Goal: Find contact information: Find contact information

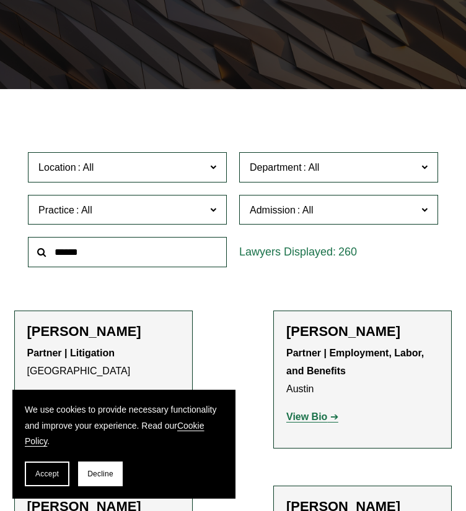
scroll to position [248, 0]
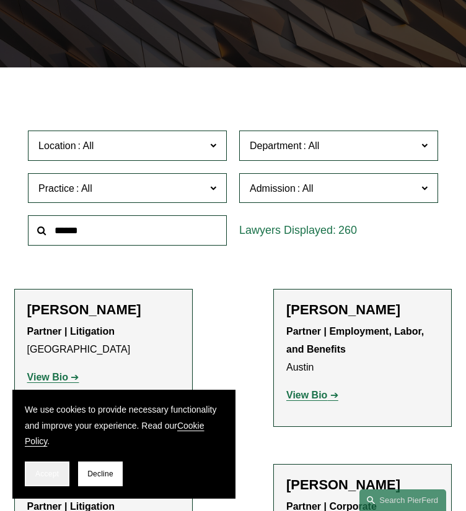
click at [58, 476] on span "Accept" at bounding box center [47, 474] width 24 height 9
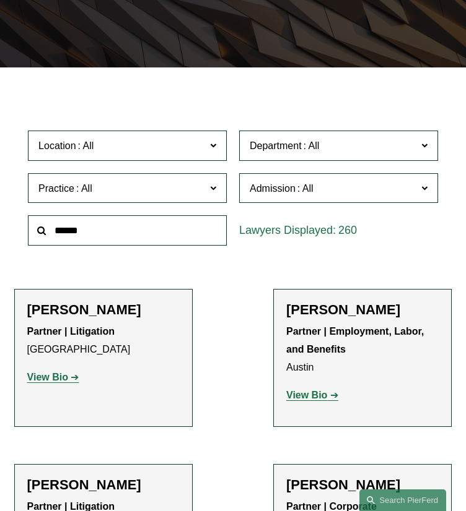
click at [285, 185] on span "Admission" at bounding box center [273, 188] width 46 height 11
click at [0, 0] on link "[US_STATE]" at bounding box center [0, 0] width 0 height 0
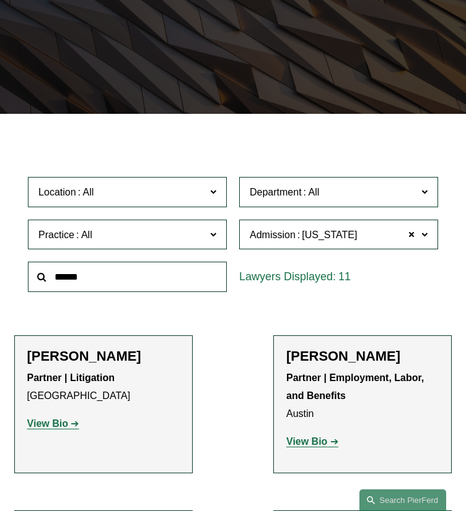
scroll to position [180, 0]
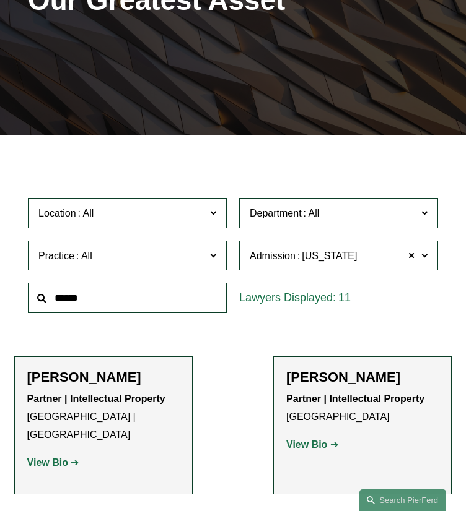
click at [163, 206] on span "Location" at bounding box center [120, 213] width 165 height 17
click at [0, 0] on link "[GEOGRAPHIC_DATA]" at bounding box center [0, 0] width 0 height 0
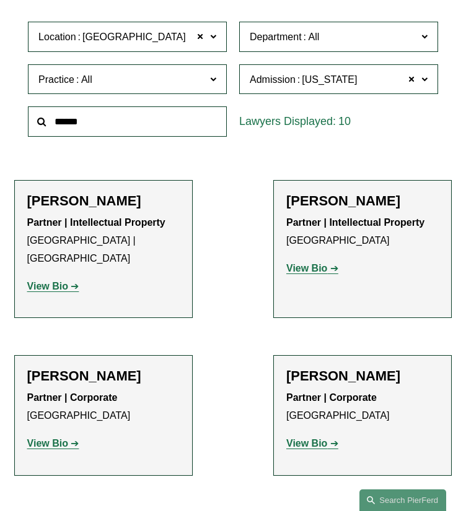
scroll to position [366, 0]
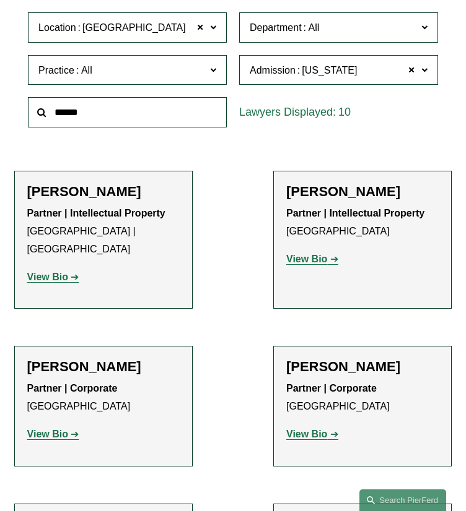
drag, startPoint x: 312, startPoint y: 265, endPoint x: 282, endPoint y: 271, distance: 30.2
click at [282, 271] on li "David Boundy Partner | Intellectual Property Boston View Bio Location: Boston; …" at bounding box center [362, 240] width 178 height 138
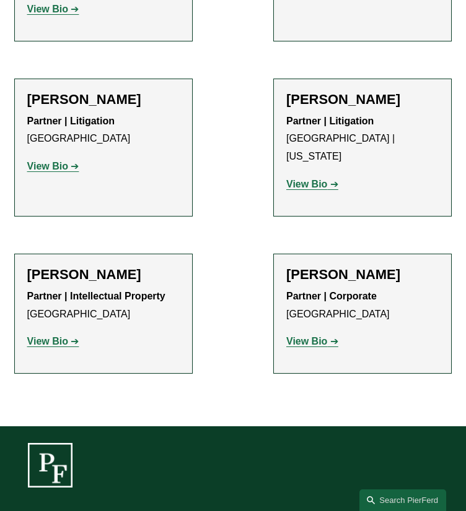
scroll to position [985, 0]
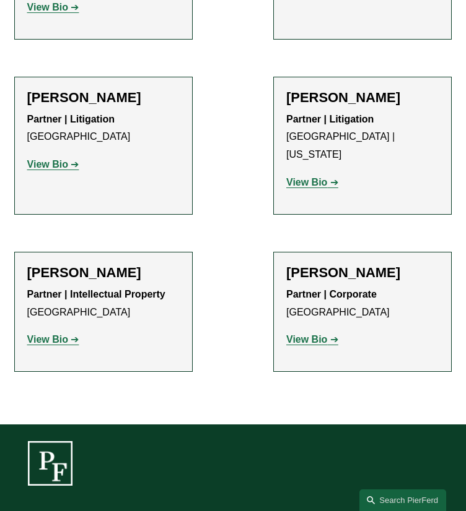
drag, startPoint x: 306, startPoint y: 325, endPoint x: 321, endPoint y: 321, distance: 15.5
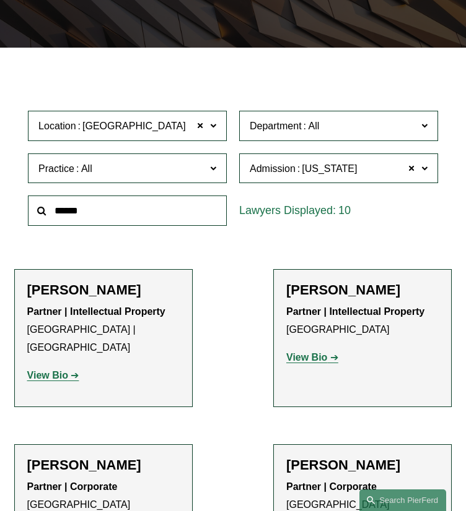
scroll to position [260, 0]
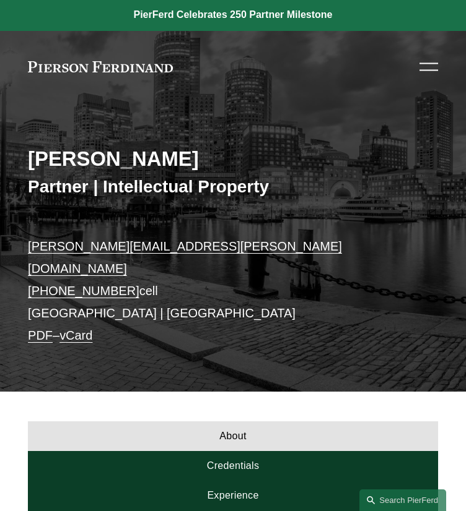
click at [153, 154] on h2 "Christine Baker" at bounding box center [233, 159] width 410 height 25
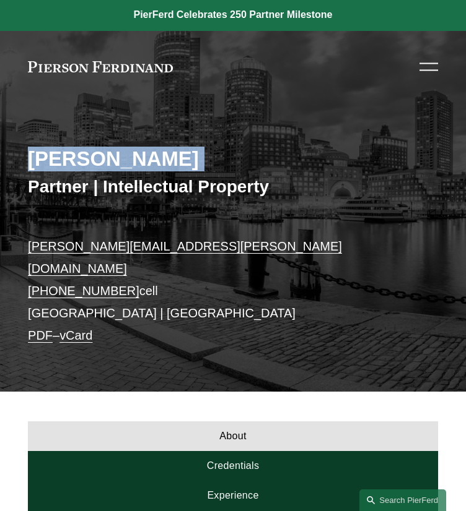
click at [153, 154] on h2 "[PERSON_NAME]" at bounding box center [233, 159] width 410 height 25
copy div "[PERSON_NAME]"
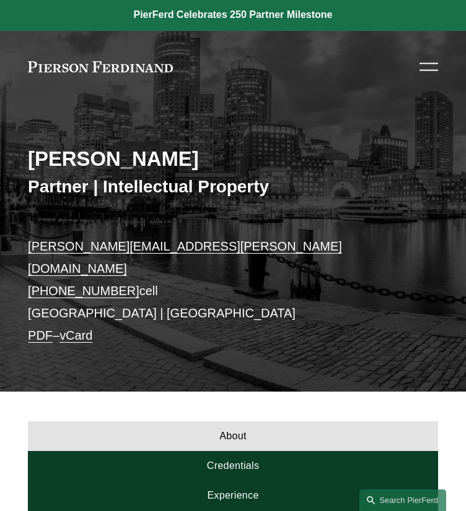
click at [173, 244] on p "christine.baker@pierferd.com +1.617.699.9340 cell Boston | Los Angeles PDF – vC…" at bounding box center [233, 291] width 410 height 111
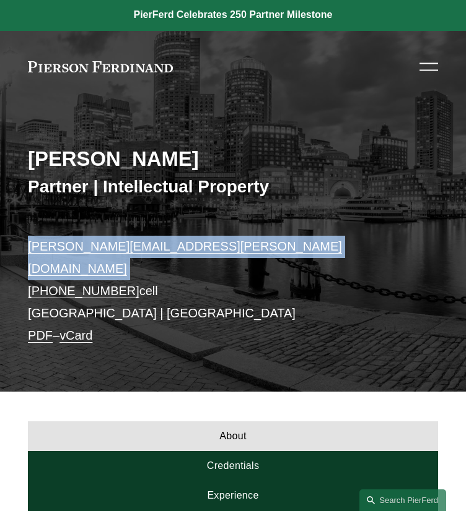
click at [173, 244] on p "christine.baker@pierferd.com +1.617.699.9340 cell Boston | Los Angeles PDF – vC…" at bounding box center [233, 291] width 410 height 111
copy link "christine.baker@pierferd.com"
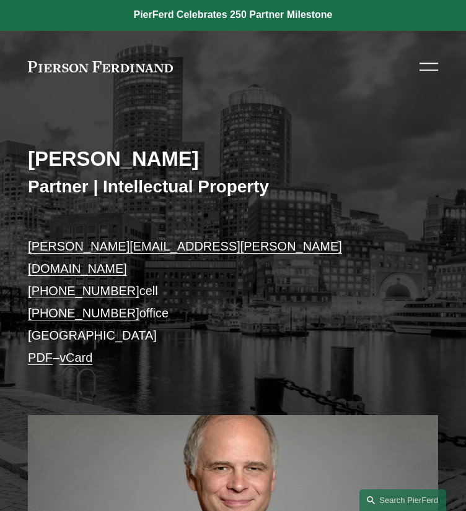
click at [271, 70] on div at bounding box center [217, 66] width 379 height 11
click at [171, 159] on h2 "David Boundy" at bounding box center [233, 159] width 410 height 25
click at [171, 159] on h2 "[PERSON_NAME]" at bounding box center [233, 159] width 410 height 25
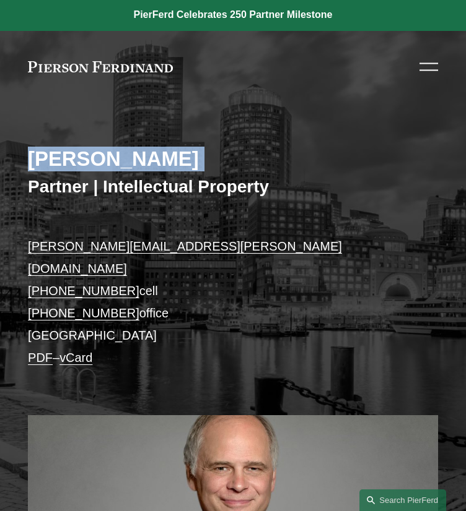
click at [171, 159] on h2 "[PERSON_NAME]" at bounding box center [233, 159] width 410 height 25
copy div "[PERSON_NAME]"
click at [172, 241] on p "david.boundy@pierferd.com +1.646.472.9737 cell +1.646.992.5422 office Boston PD…" at bounding box center [233, 303] width 410 height 134
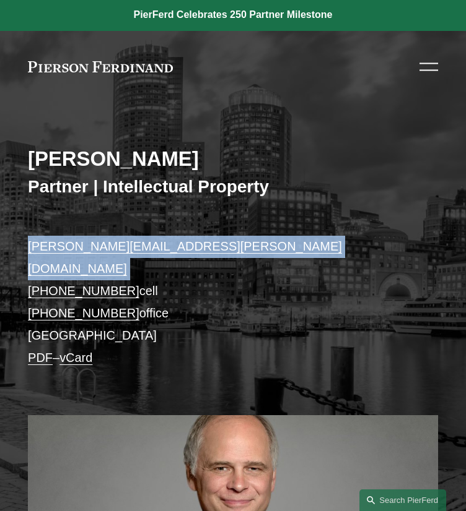
click at [172, 241] on p "david.boundy@pierferd.com +1.646.472.9737 cell +1.646.992.5422 office Boston PD…" at bounding box center [233, 303] width 410 height 134
copy link "david.boundy@pierferd.com"
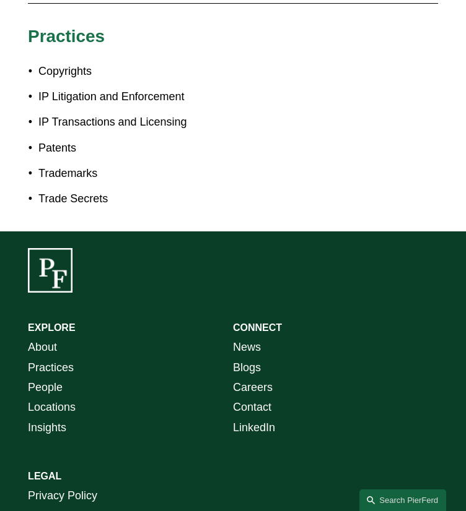
scroll to position [1213, 0]
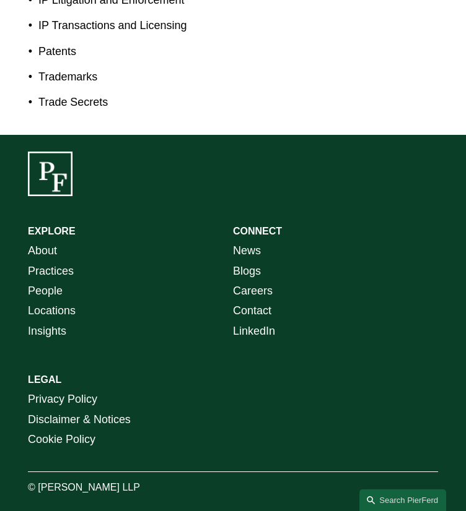
drag, startPoint x: 39, startPoint y: 427, endPoint x: 144, endPoint y: 435, distance: 105.6
click at [144, 479] on p "© [PERSON_NAME] LLP" at bounding box center [233, 488] width 410 height 18
copy p "Pierson Ferdinand LLP"
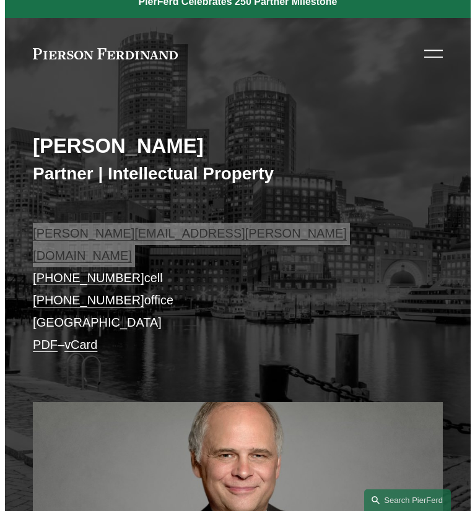
scroll to position [0, 0]
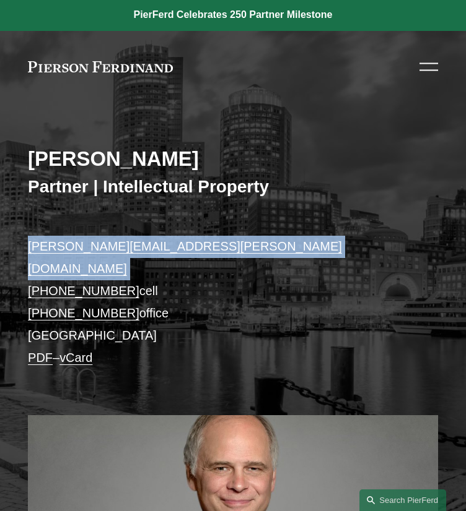
click at [431, 67] on div at bounding box center [428, 67] width 19 height 22
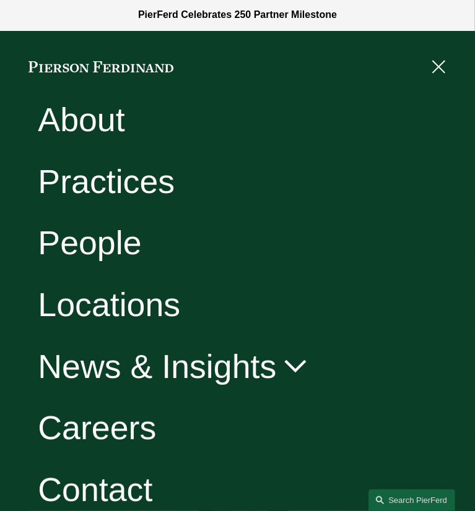
scroll to position [29, 0]
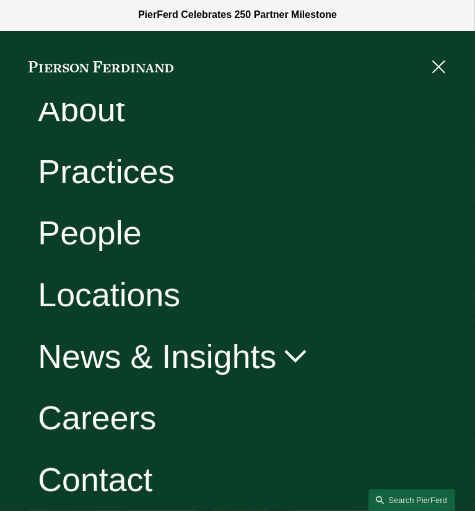
click at [95, 486] on link "Contact" at bounding box center [95, 480] width 115 height 33
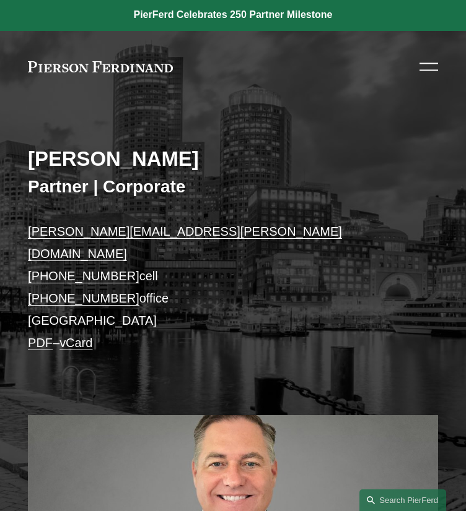
click at [255, 53] on div "Skip to Content About Practices People Locations" at bounding box center [233, 67] width 466 height 72
click at [137, 167] on div "[PERSON_NAME]" at bounding box center [233, 162] width 410 height 30
click at [139, 152] on h2 "[PERSON_NAME]" at bounding box center [233, 159] width 410 height 25
click at [139, 152] on h2 "Peter J. Cahill" at bounding box center [233, 159] width 410 height 25
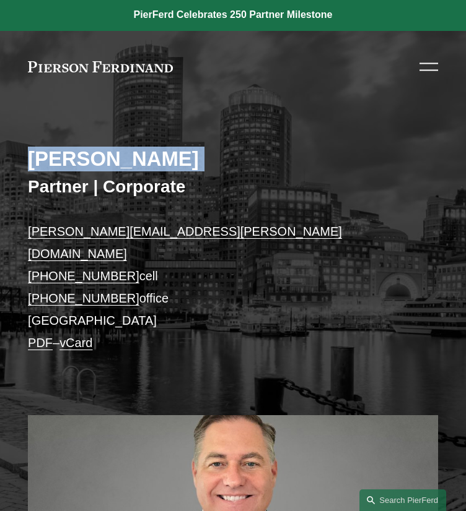
click at [139, 152] on h2 "Peter J. Cahill" at bounding box center [233, 159] width 410 height 25
copy div "Peter J. Cahill"
click at [165, 230] on p "peter.cahill@pierferd.com +1.781.915.4058 cell +1.339.666.3840 office Boston PD…" at bounding box center [233, 288] width 410 height 134
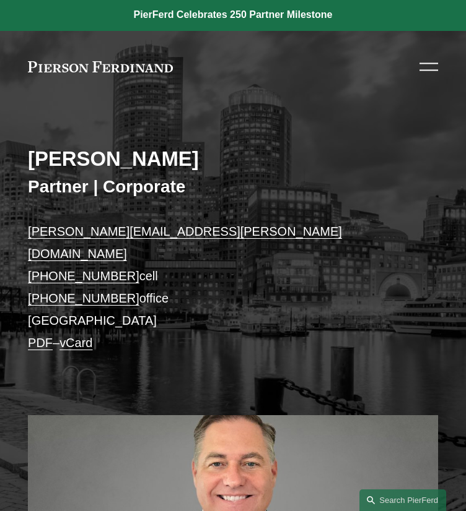
click at [165, 230] on p "peter.cahill@pierferd.com +1.781.915.4058 cell +1.339.666.3840 office Boston PD…" at bounding box center [233, 288] width 410 height 134
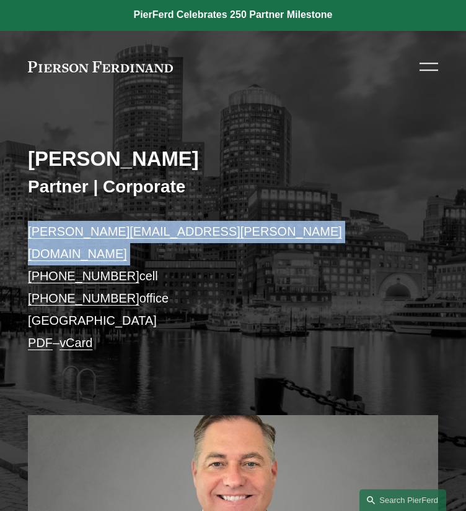
click at [165, 230] on p "peter.cahill@pierferd.com +1.781.915.4058 cell +1.339.666.3840 office Boston PD…" at bounding box center [233, 288] width 410 height 134
copy link "peter.cahill@pierferd.com"
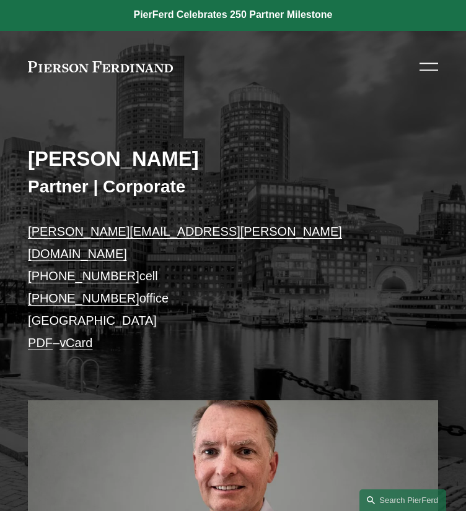
click at [173, 227] on p "brian.connelly@pierferd.com +1.207.730.2108 cell +1.617.609.8396 office Boston …" at bounding box center [233, 288] width 410 height 134
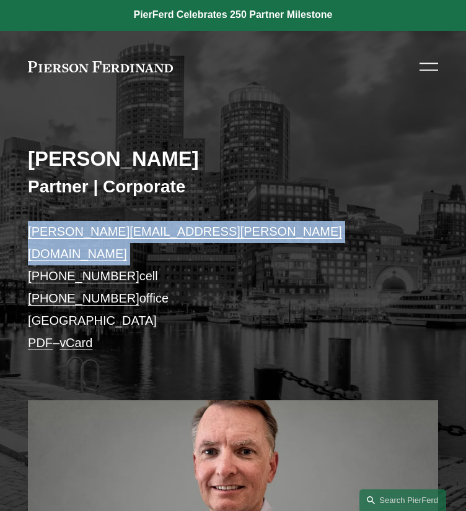
click at [173, 227] on p "brian.connelly@pierferd.com +1.207.730.2108 cell +1.617.609.8396 office Boston …" at bounding box center [233, 288] width 410 height 134
copy link "brian.connelly@pierferd.com"
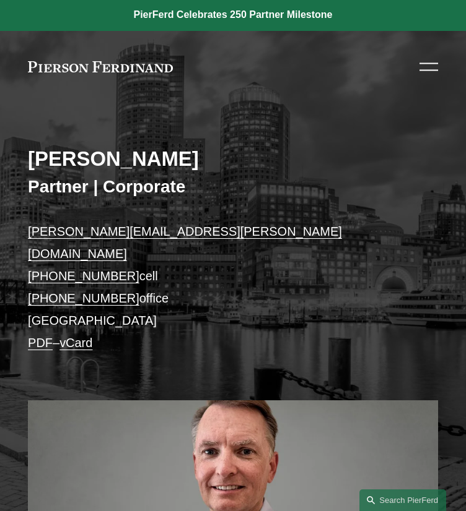
click at [144, 155] on h2 "Brian Connelly" at bounding box center [233, 159] width 410 height 25
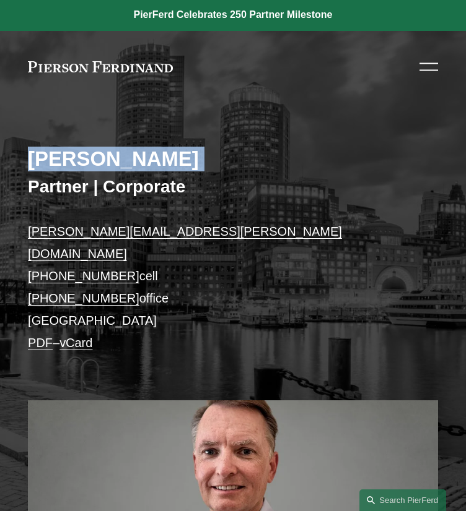
click at [144, 155] on h2 "Brian Connelly" at bounding box center [233, 159] width 410 height 25
copy div "Brian Connelly"
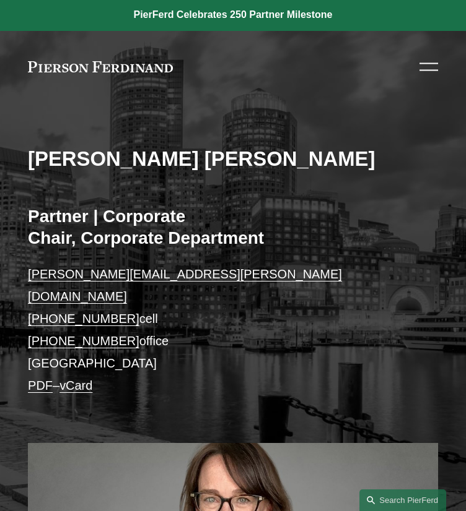
click at [212, 163] on h2 "[PERSON_NAME] [PERSON_NAME]" at bounding box center [233, 159] width 410 height 25
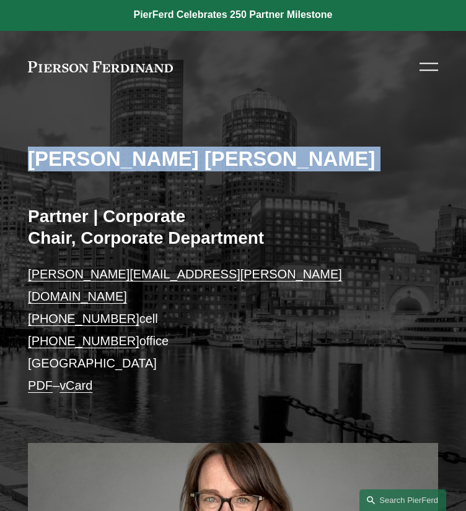
click at [212, 163] on h2 "[PERSON_NAME] [PERSON_NAME]" at bounding box center [233, 159] width 410 height 25
copy div "[PERSON_NAME] [PERSON_NAME]"
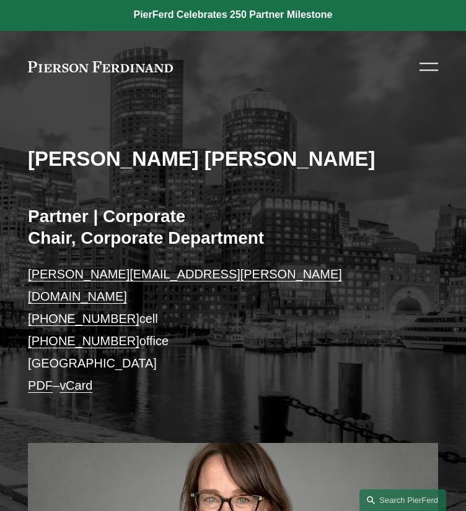
click at [185, 264] on p "[PERSON_NAME][EMAIL_ADDRESS][PERSON_NAME][DOMAIN_NAME] [PHONE_NUMBER] cell [PHO…" at bounding box center [233, 331] width 410 height 134
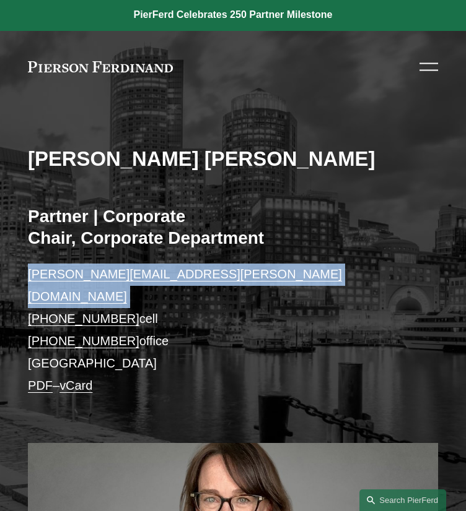
click at [185, 264] on p "[PERSON_NAME][EMAIL_ADDRESS][PERSON_NAME][DOMAIN_NAME] [PHONE_NUMBER] cell [PHO…" at bounding box center [233, 331] width 410 height 134
copy link "[PERSON_NAME][EMAIL_ADDRESS][PERSON_NAME][DOMAIN_NAME]"
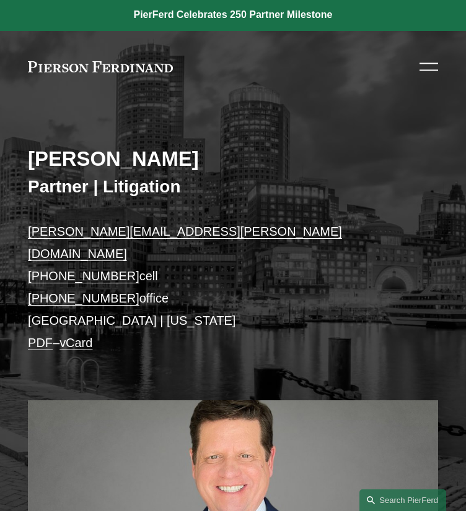
click at [172, 159] on h2 "John T. Gutkoski" at bounding box center [233, 159] width 410 height 25
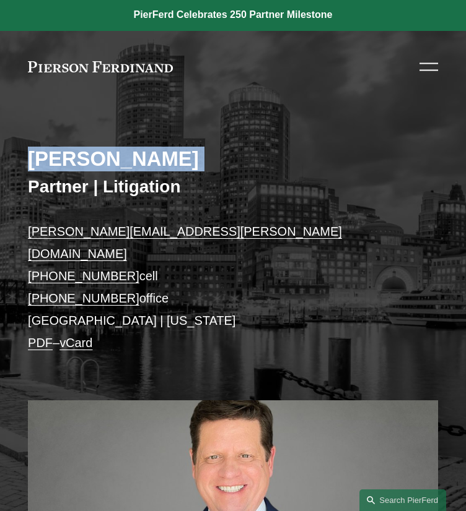
click at [172, 159] on h2 "John T. Gutkoski" at bounding box center [233, 159] width 410 height 25
copy div "John T. Gutkoski"
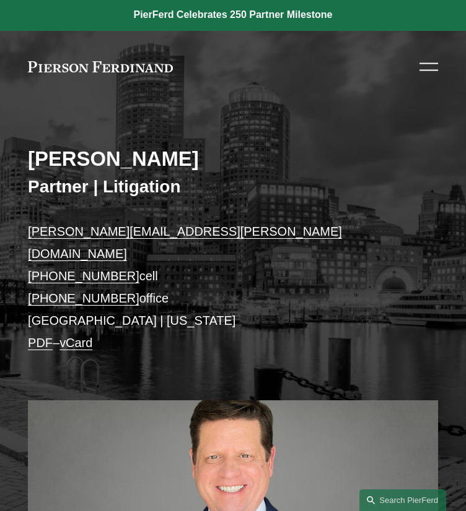
click at [164, 227] on p "john.gutkoski@pierferd.com +1.617.686.2257 cell +1.978.775.2681 office Boston |…" at bounding box center [233, 288] width 410 height 134
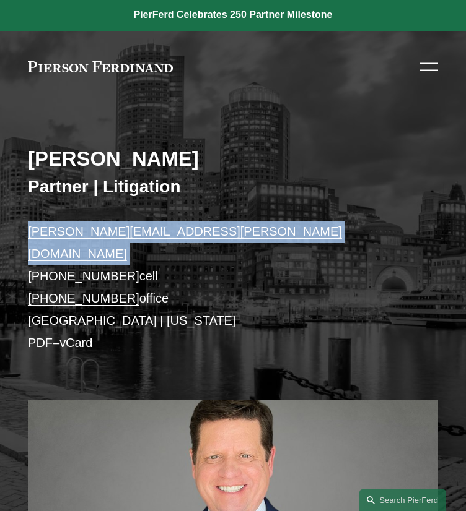
click at [164, 227] on p "john.gutkoski@pierferd.com +1.617.686.2257 cell +1.978.775.2681 office Boston |…" at bounding box center [233, 288] width 410 height 134
copy link "john.gutkoski@pierferd.com"
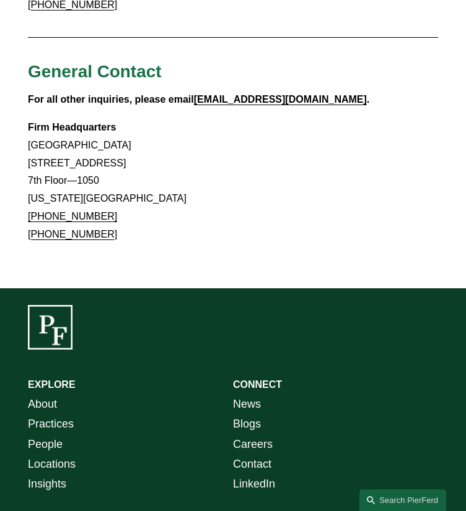
scroll to position [2219, 0]
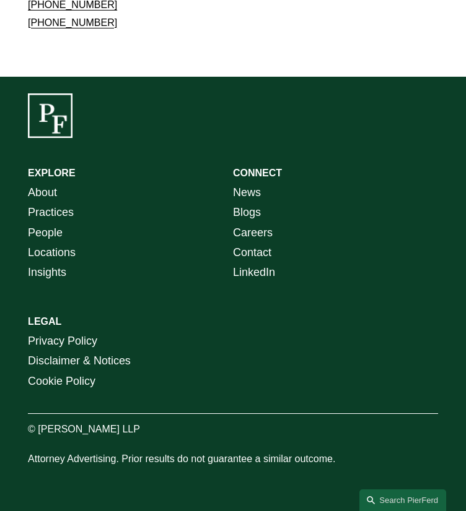
click at [56, 243] on link "Locations" at bounding box center [52, 253] width 48 height 20
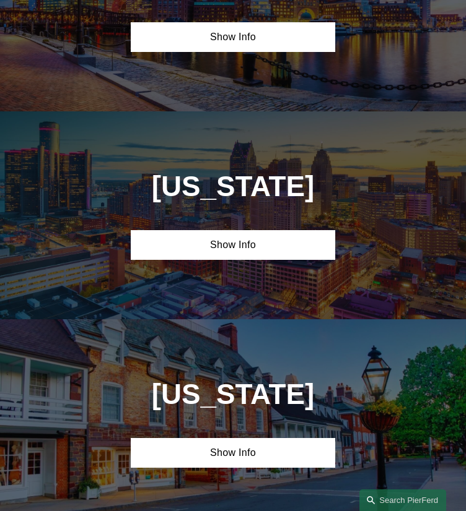
scroll to position [1858, 0]
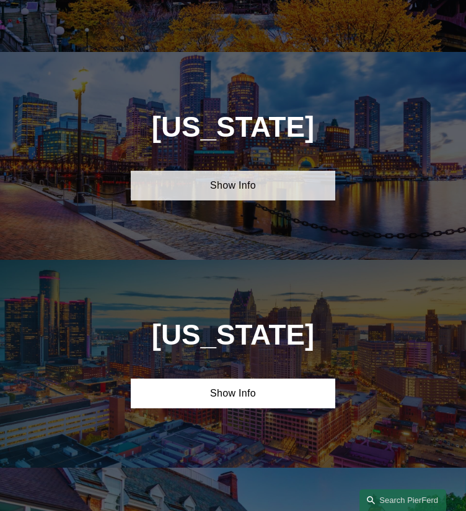
click at [212, 185] on link "Show Info" at bounding box center [233, 186] width 205 height 30
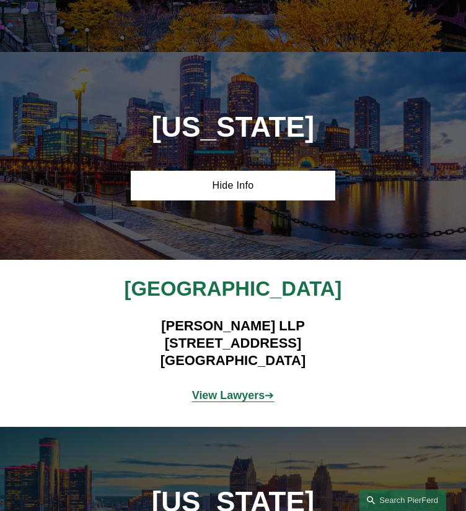
click at [173, 328] on h4 "Pierson Ferdinand LLP 101 Federal Street, Suite 1900 Boston, MA 02110" at bounding box center [233, 344] width 410 height 52
drag, startPoint x: 153, startPoint y: 341, endPoint x: 329, endPoint y: 349, distance: 176.6
click at [329, 349] on h4 "Pierson Ferdinand LLP 101 Federal Street, Suite 1900 Boston, MA 02110" at bounding box center [233, 344] width 410 height 52
copy h4 "101 Federal Street, Suite 1900"
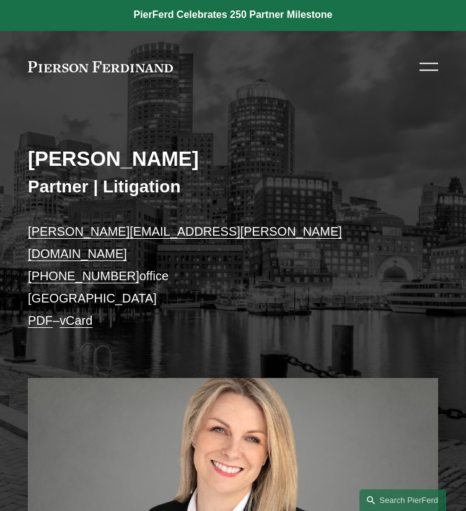
click at [179, 163] on h2 "[PERSON_NAME]" at bounding box center [233, 159] width 410 height 25
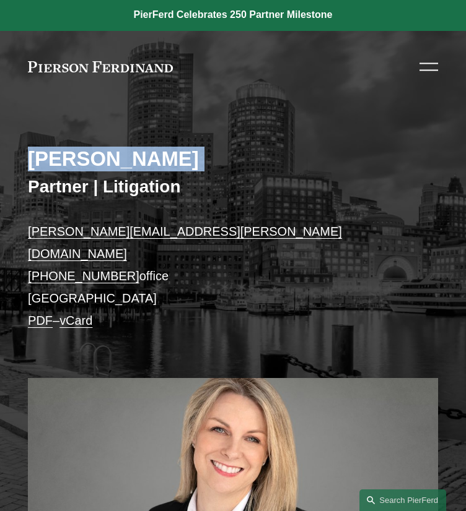
click at [179, 163] on h2 "[PERSON_NAME]" at bounding box center [233, 159] width 410 height 25
copy div "[PERSON_NAME]"
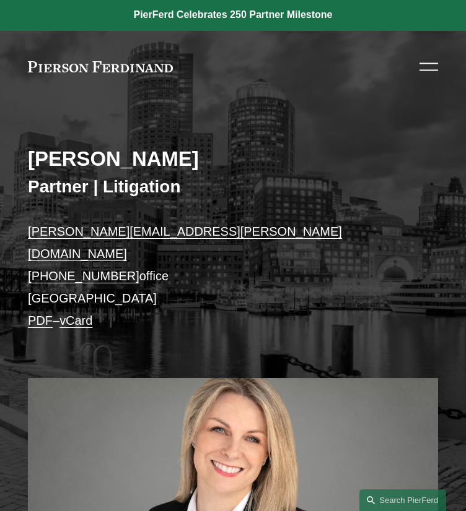
click at [185, 227] on p "[PERSON_NAME][EMAIL_ADDRESS][PERSON_NAME][DOMAIN_NAME] [PHONE_NUMBER] office [G…" at bounding box center [233, 276] width 410 height 111
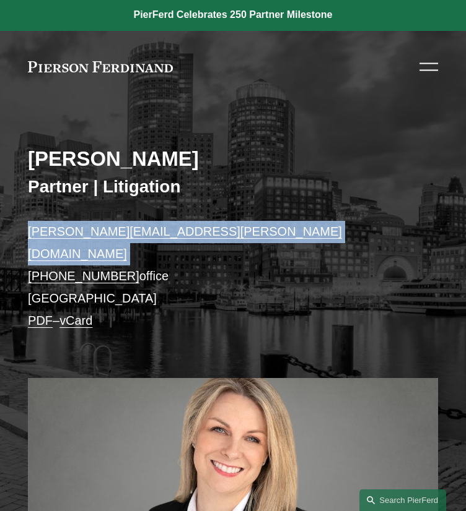
click at [185, 227] on p "[PERSON_NAME][EMAIL_ADDRESS][PERSON_NAME][DOMAIN_NAME] [PHONE_NUMBER] office [G…" at bounding box center [233, 276] width 410 height 111
copy link "[PERSON_NAME][EMAIL_ADDRESS][PERSON_NAME][DOMAIN_NAME]"
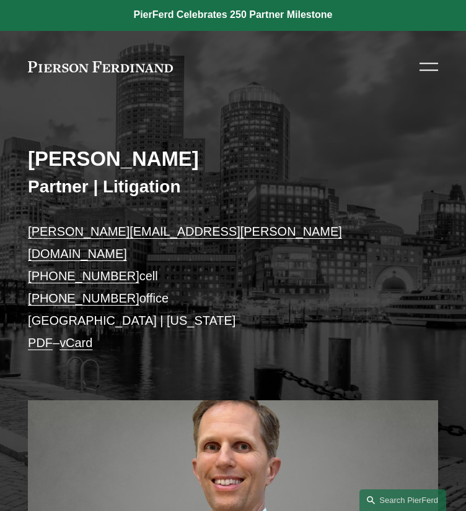
click at [152, 153] on h2 "Kurt M. Mullen" at bounding box center [233, 159] width 410 height 25
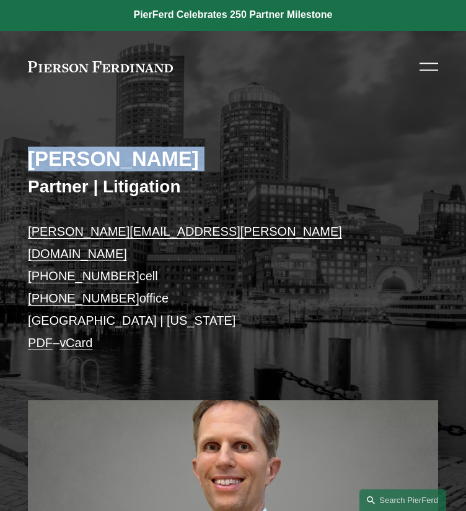
click at [152, 153] on h2 "Kurt M. Mullen" at bounding box center [233, 159] width 410 height 25
copy div "Kurt M. Mullen"
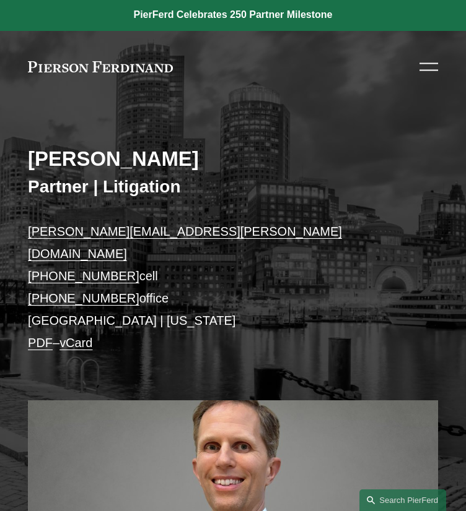
click at [156, 229] on p "kurt.mullen@pierferd.com +1.617.816.0675 cell +1.781.761.2126 office Boston | N…" at bounding box center [233, 288] width 410 height 134
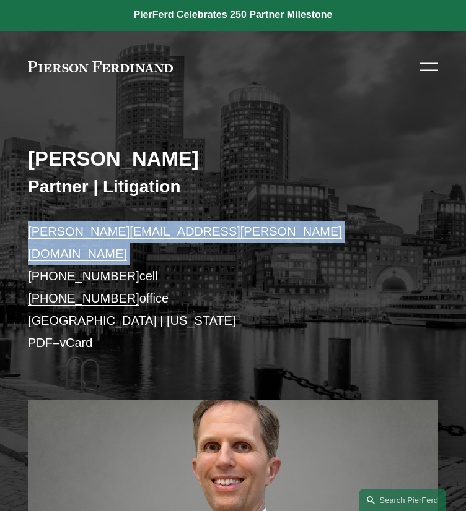
click at [156, 229] on p "kurt.mullen@pierferd.com +1.617.816.0675 cell +1.781.761.2126 office Boston | N…" at bounding box center [233, 288] width 410 height 134
copy link "kurt.mullen@pierferd.com"
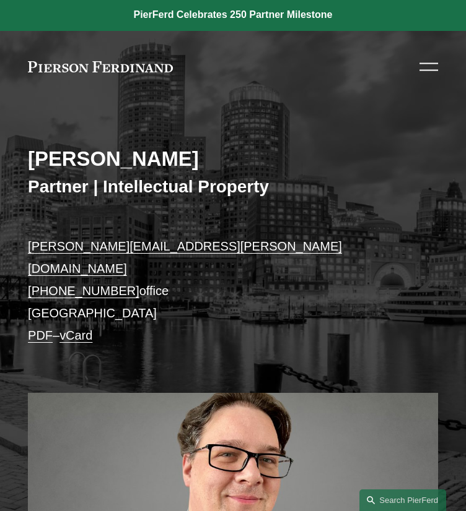
click at [149, 157] on h2 "[PERSON_NAME]" at bounding box center [233, 159] width 410 height 25
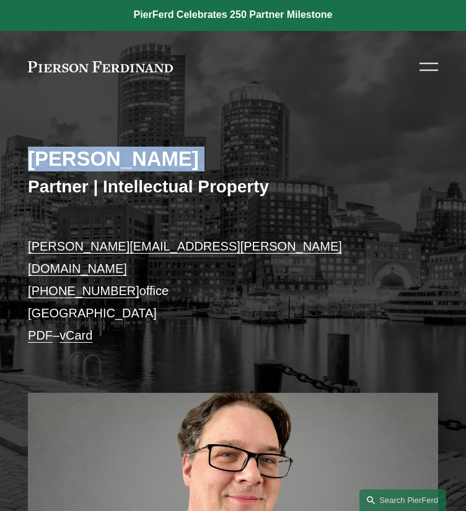
click at [149, 157] on h2 "[PERSON_NAME]" at bounding box center [233, 159] width 410 height 25
copy div "[PERSON_NAME]"
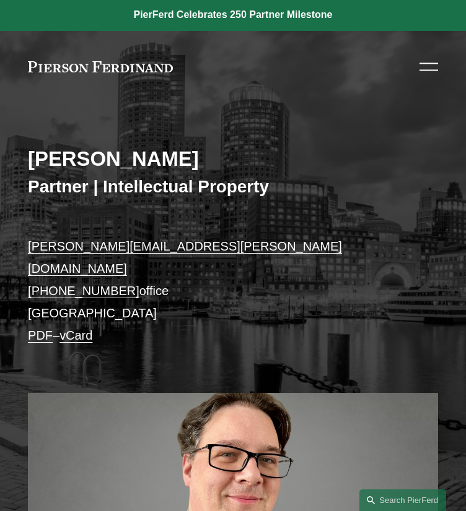
click at [175, 250] on p "[PERSON_NAME][EMAIL_ADDRESS][PERSON_NAME][DOMAIN_NAME] [PHONE_NUMBER] office [G…" at bounding box center [233, 291] width 410 height 111
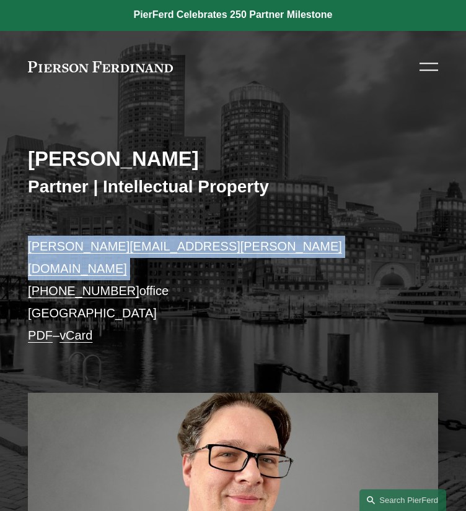
click at [175, 250] on p "daniel.rose@pierferd.com +1.617.807.2047 office Boston PDF – vCard" at bounding box center [233, 291] width 410 height 111
copy link "daniel.rose@pierferd.com"
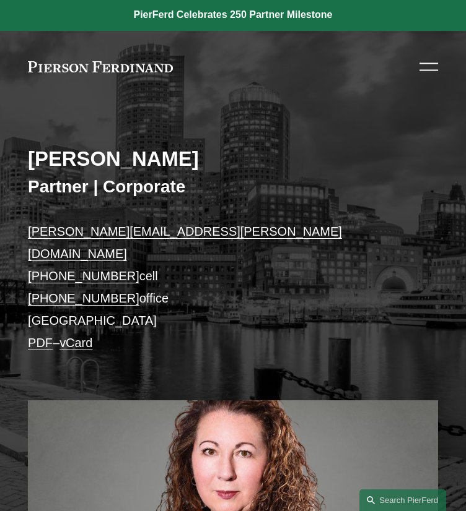
click at [149, 156] on h2 "[PERSON_NAME]" at bounding box center [233, 159] width 410 height 25
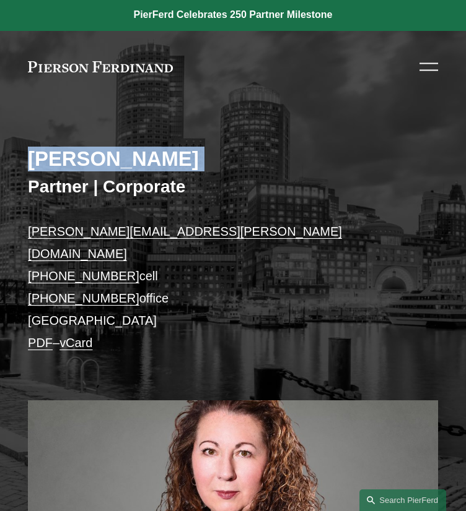
copy div "[PERSON_NAME]"
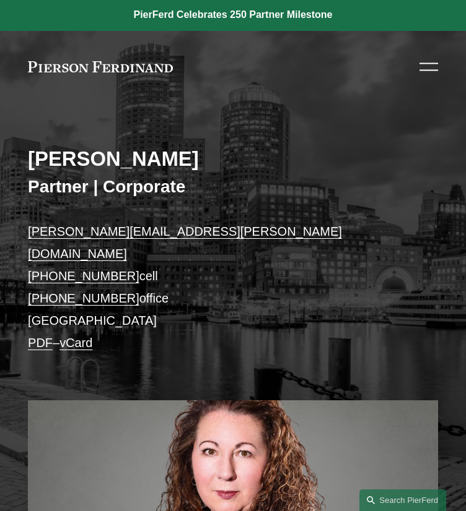
click at [164, 230] on p "[PERSON_NAME][EMAIL_ADDRESS][PERSON_NAME][DOMAIN_NAME] [PHONE_NUMBER] cell [PHO…" at bounding box center [233, 288] width 410 height 134
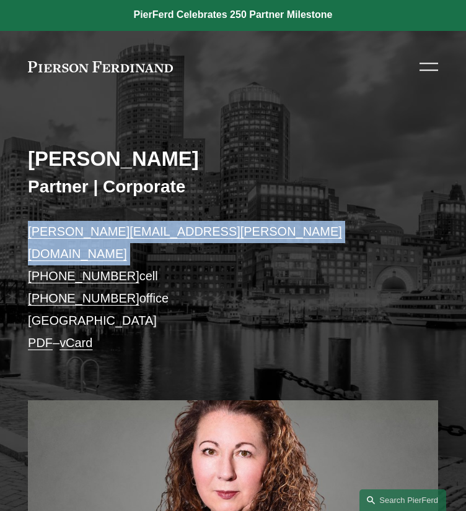
click at [164, 230] on p "[PERSON_NAME][EMAIL_ADDRESS][PERSON_NAME][DOMAIN_NAME] [PHONE_NUMBER] cell [PHO…" at bounding box center [233, 288] width 410 height 134
copy link "[PERSON_NAME][EMAIL_ADDRESS][PERSON_NAME][DOMAIN_NAME]"
